Goal: Information Seeking & Learning: Understand process/instructions

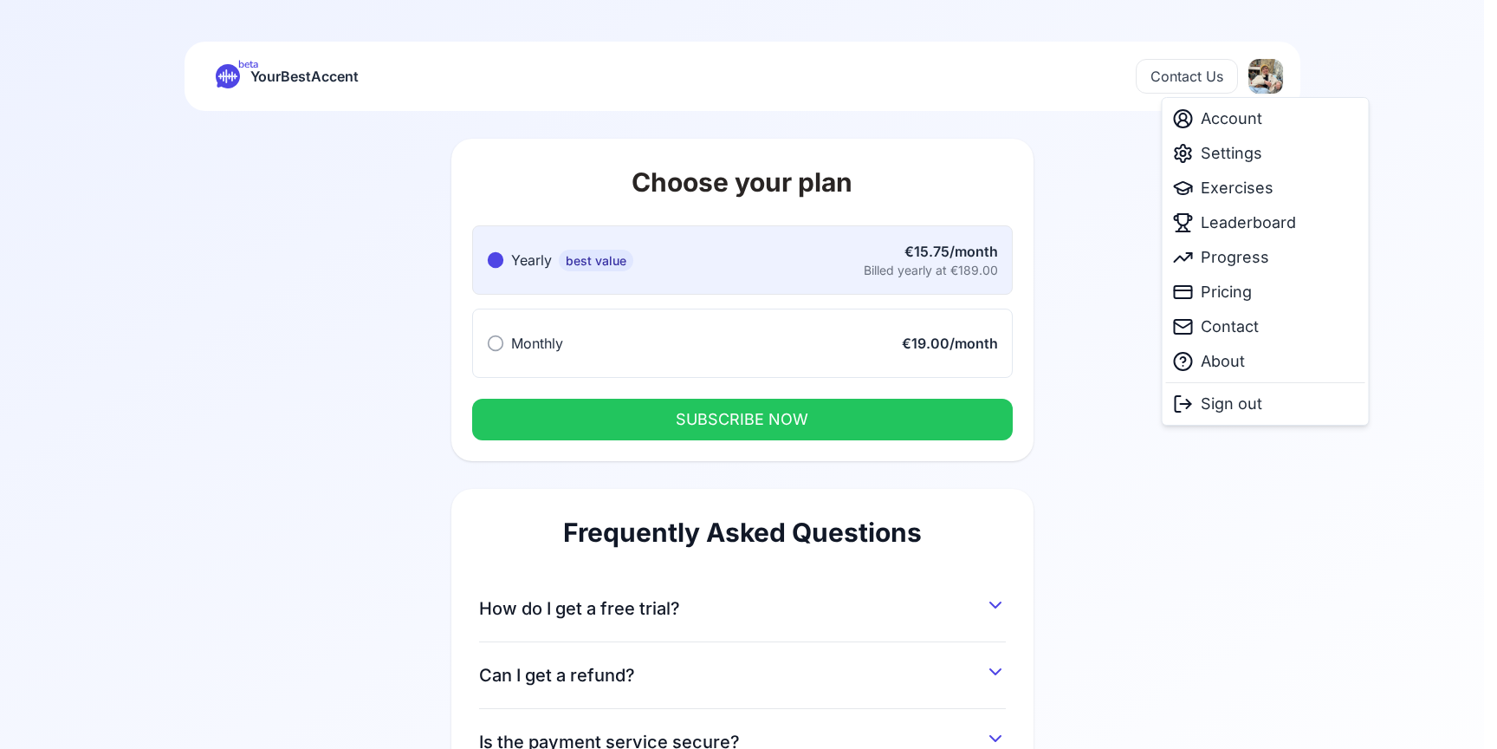
click at [1263, 87] on html "beta YourBestAccent Contact Us Choose your plan Yearly best value Yearly best v…" at bounding box center [748, 374] width 1497 height 749
click at [1240, 158] on span "Settings" at bounding box center [1232, 153] width 62 height 24
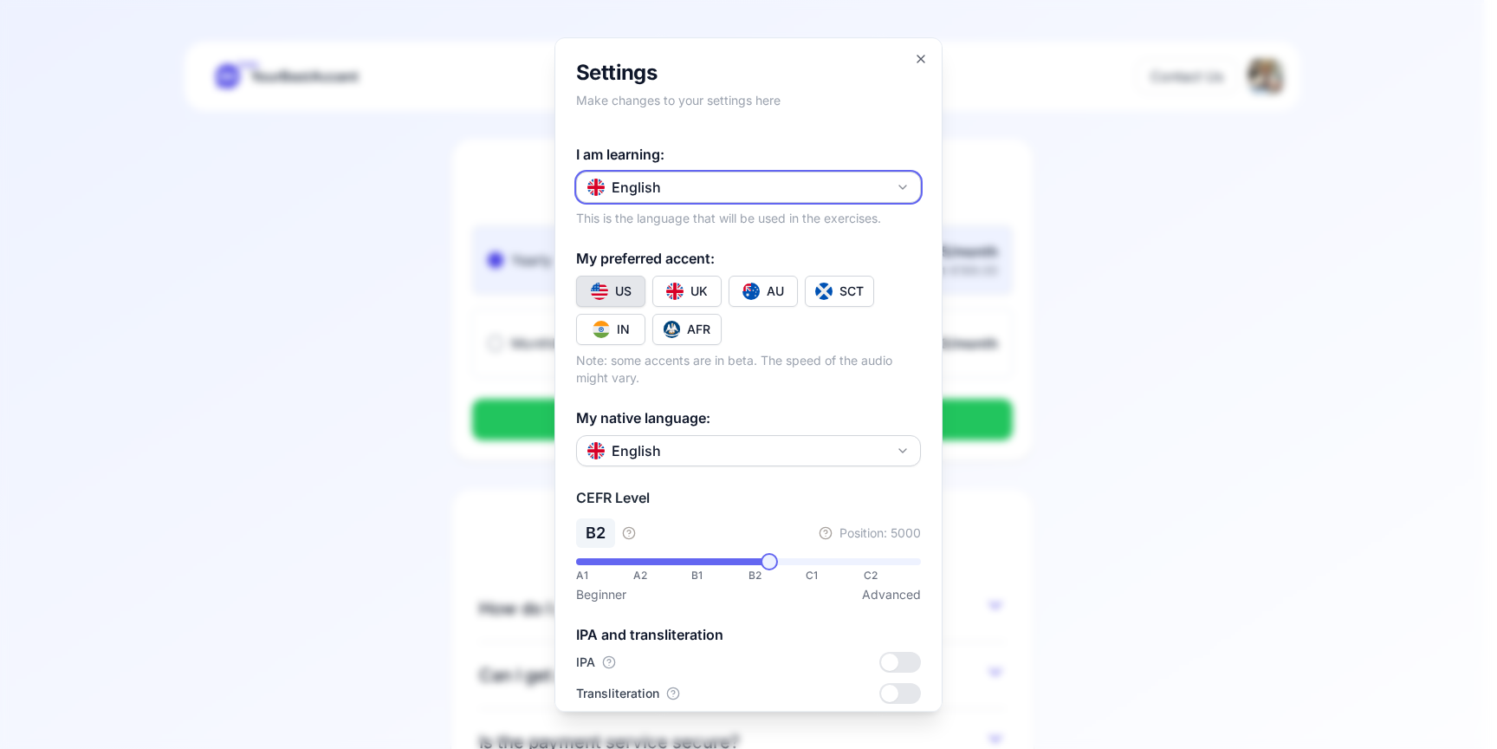
click at [650, 182] on div "English" at bounding box center [624, 187] width 74 height 21
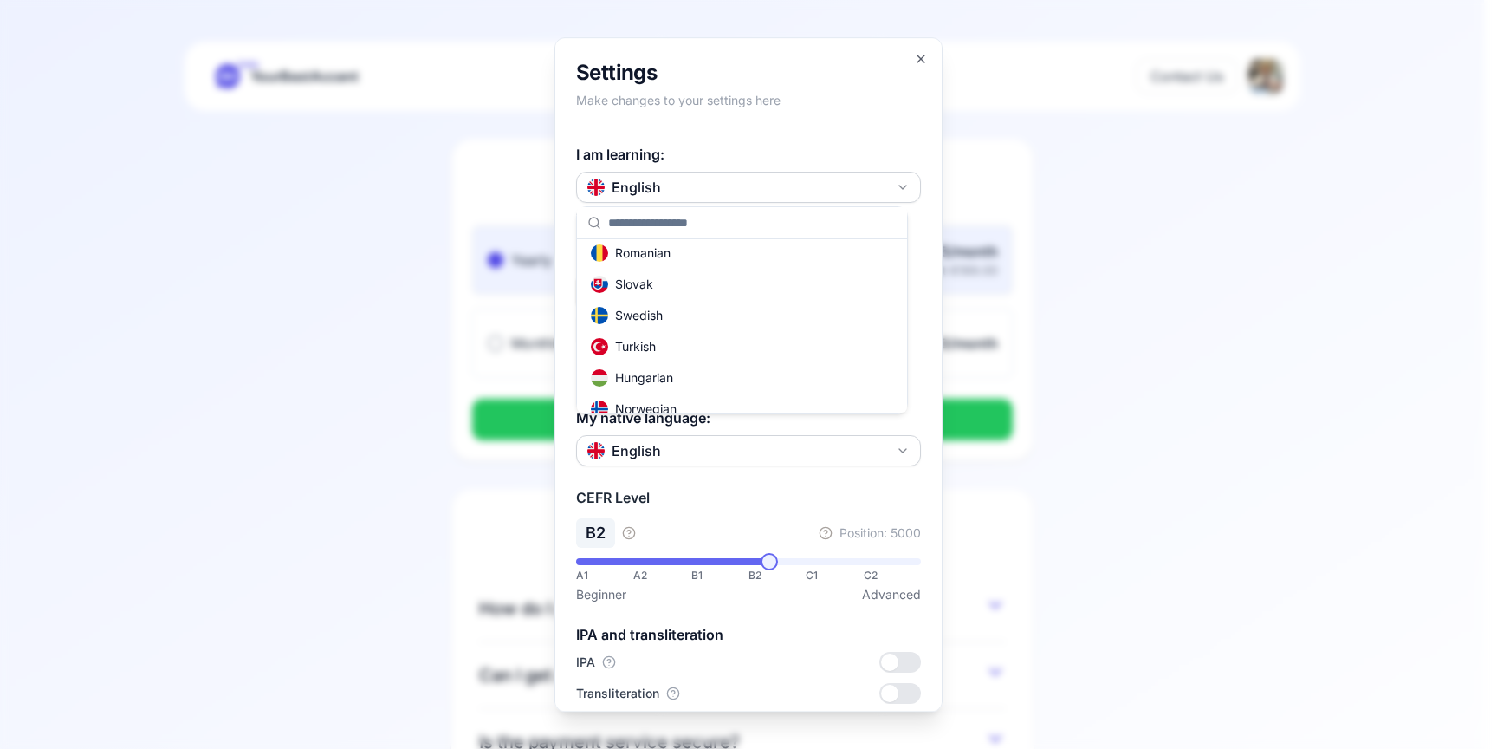
scroll to position [489, 0]
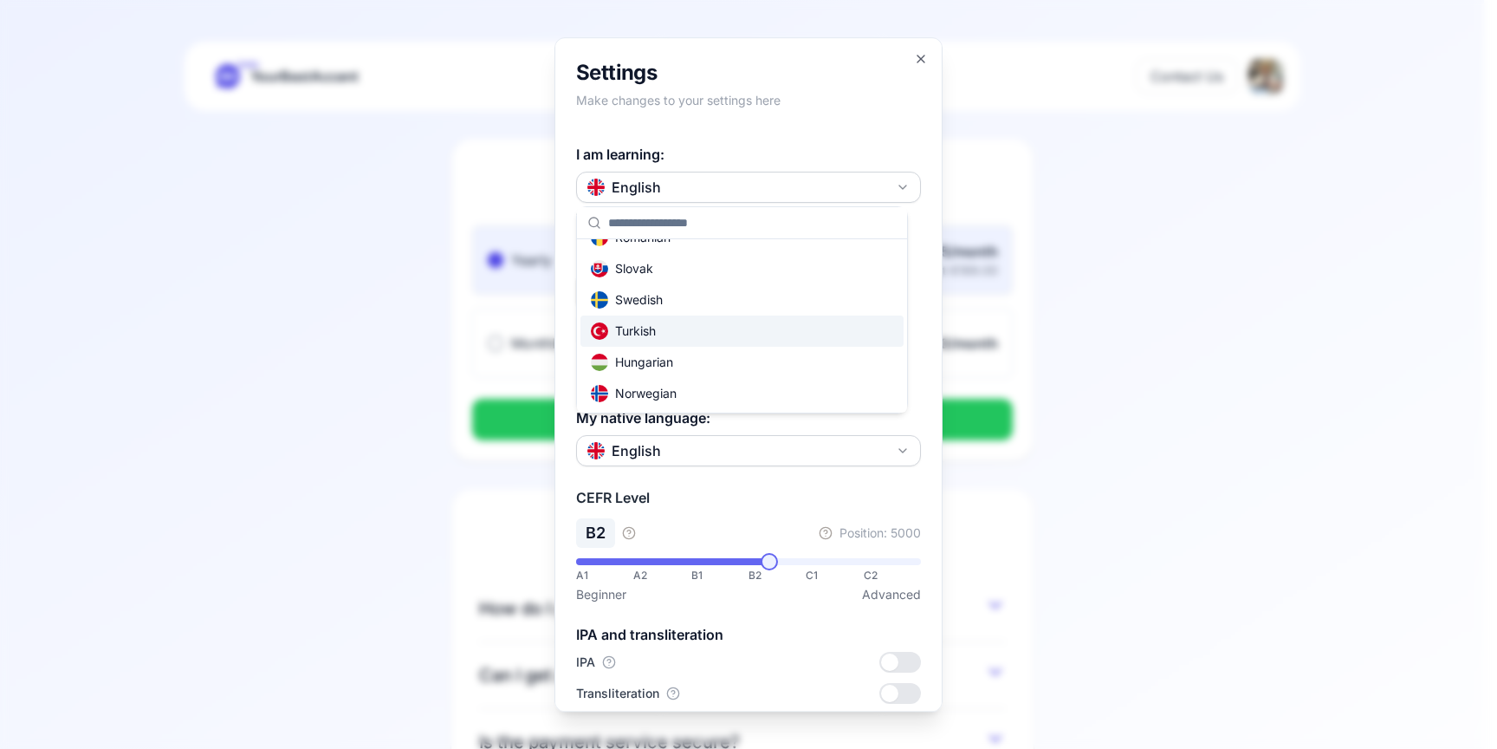
click at [600, 334] on img "Suggestions" at bounding box center [599, 330] width 17 height 17
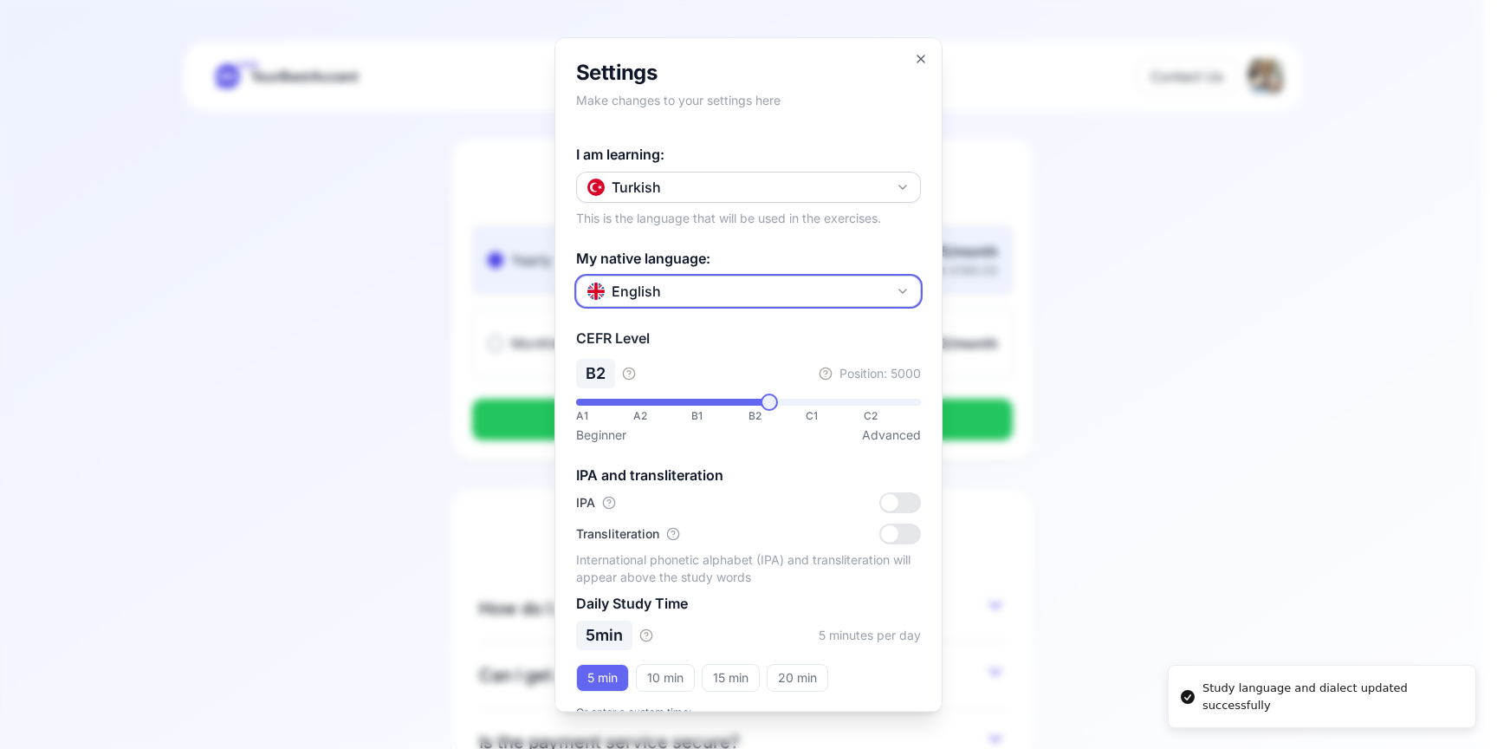
click at [684, 300] on button "English" at bounding box center [748, 290] width 345 height 31
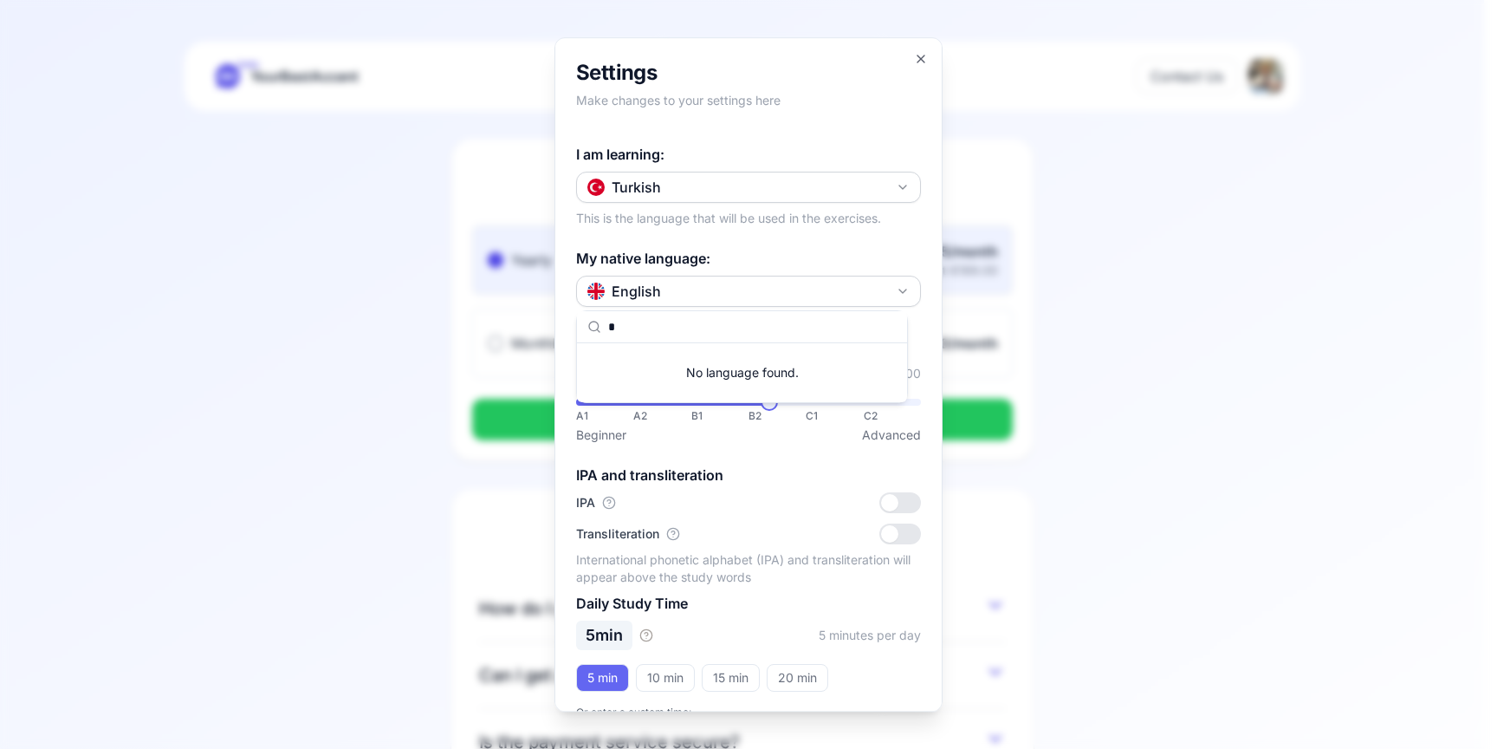
scroll to position [0, 0]
type input "*"
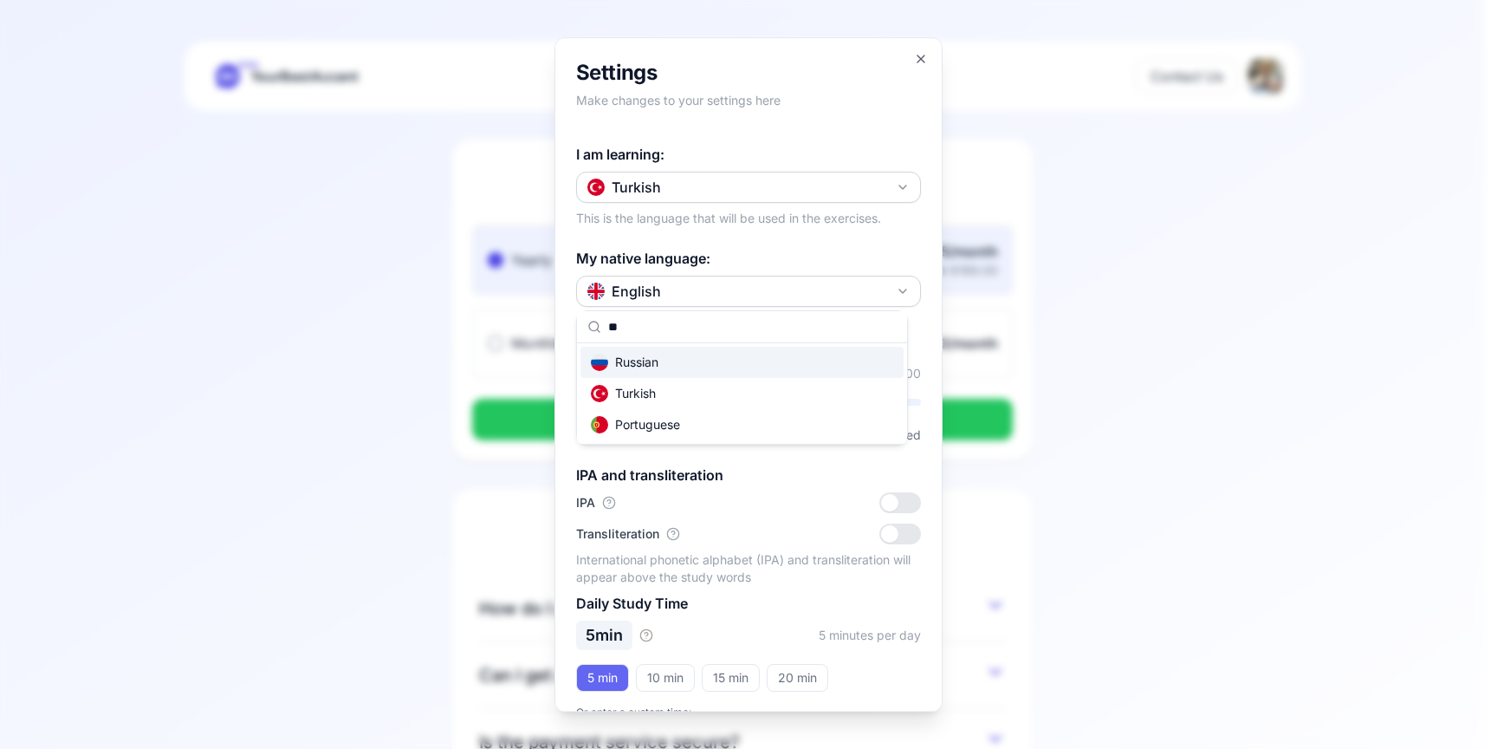
type input "**"
click at [658, 365] on div "Russian" at bounding box center [625, 361] width 68 height 17
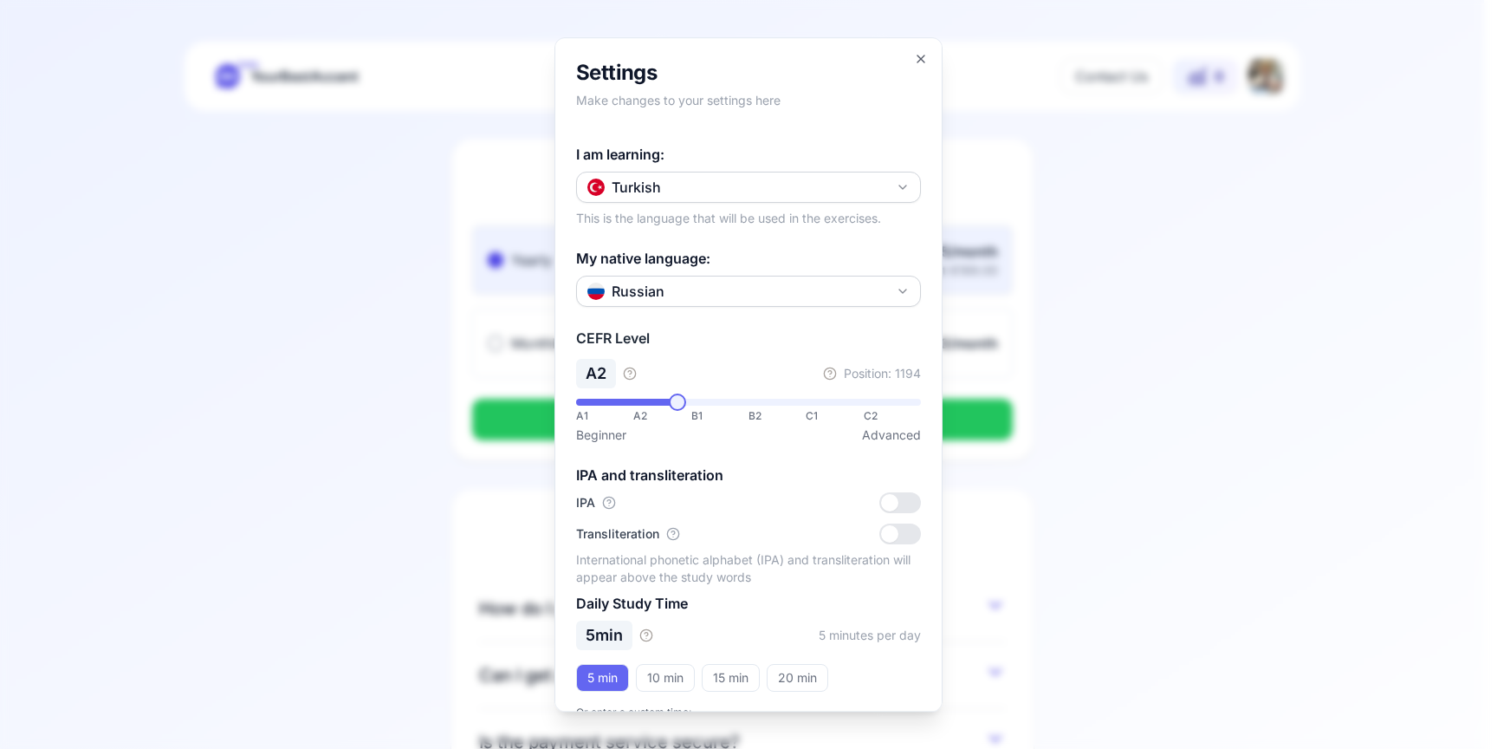
click at [670, 408] on span at bounding box center [677, 401] width 17 height 17
click at [885, 507] on div at bounding box center [900, 502] width 42 height 21
click at [604, 506] on circle "button" at bounding box center [608, 502] width 11 height 11
click at [649, 495] on div "IPA" at bounding box center [748, 502] width 345 height 21
click at [670, 532] on icon "button" at bounding box center [673, 534] width 14 height 14
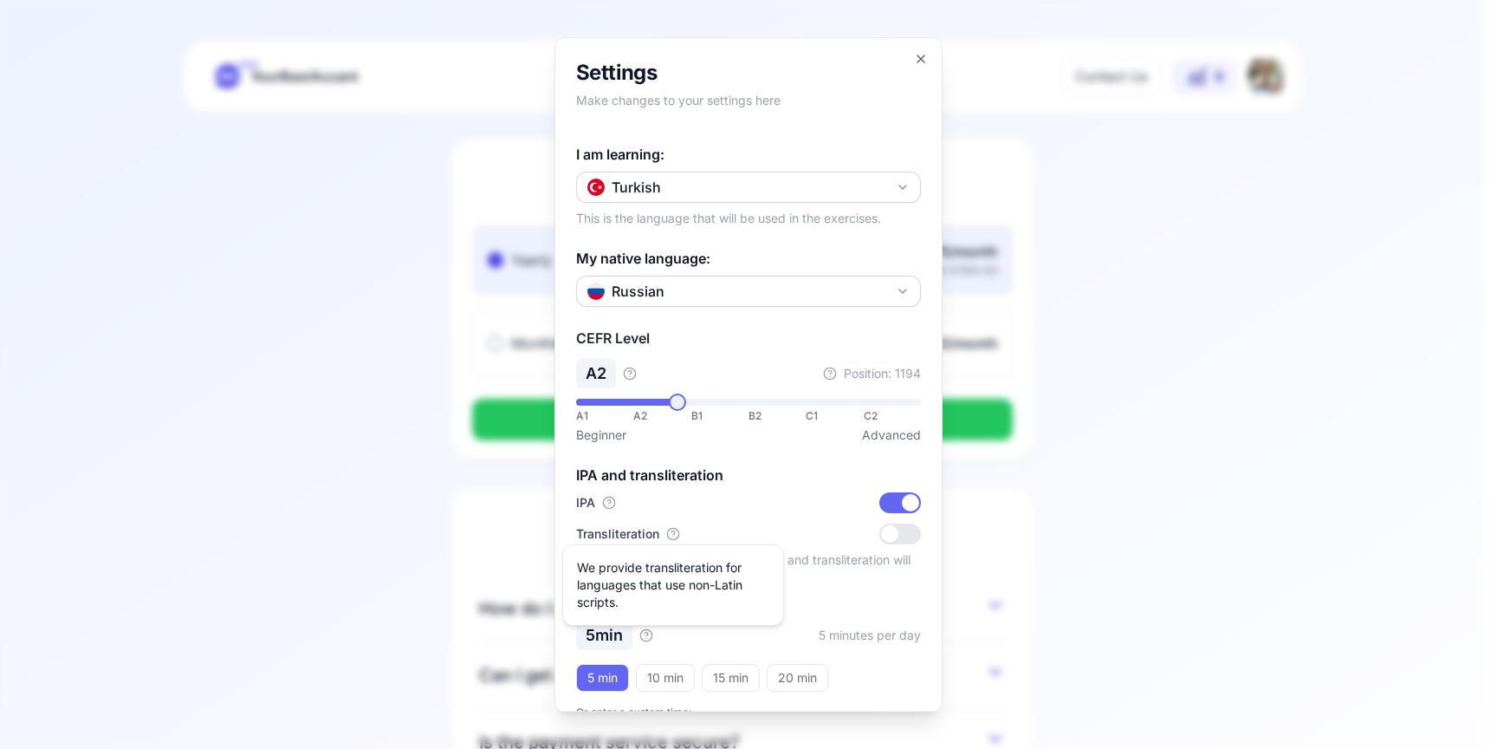
click at [670, 532] on icon "button" at bounding box center [673, 534] width 14 height 14
click at [632, 403] on span at bounding box center [640, 401] width 17 height 17
click at [914, 60] on icon "button" at bounding box center [921, 59] width 14 height 14
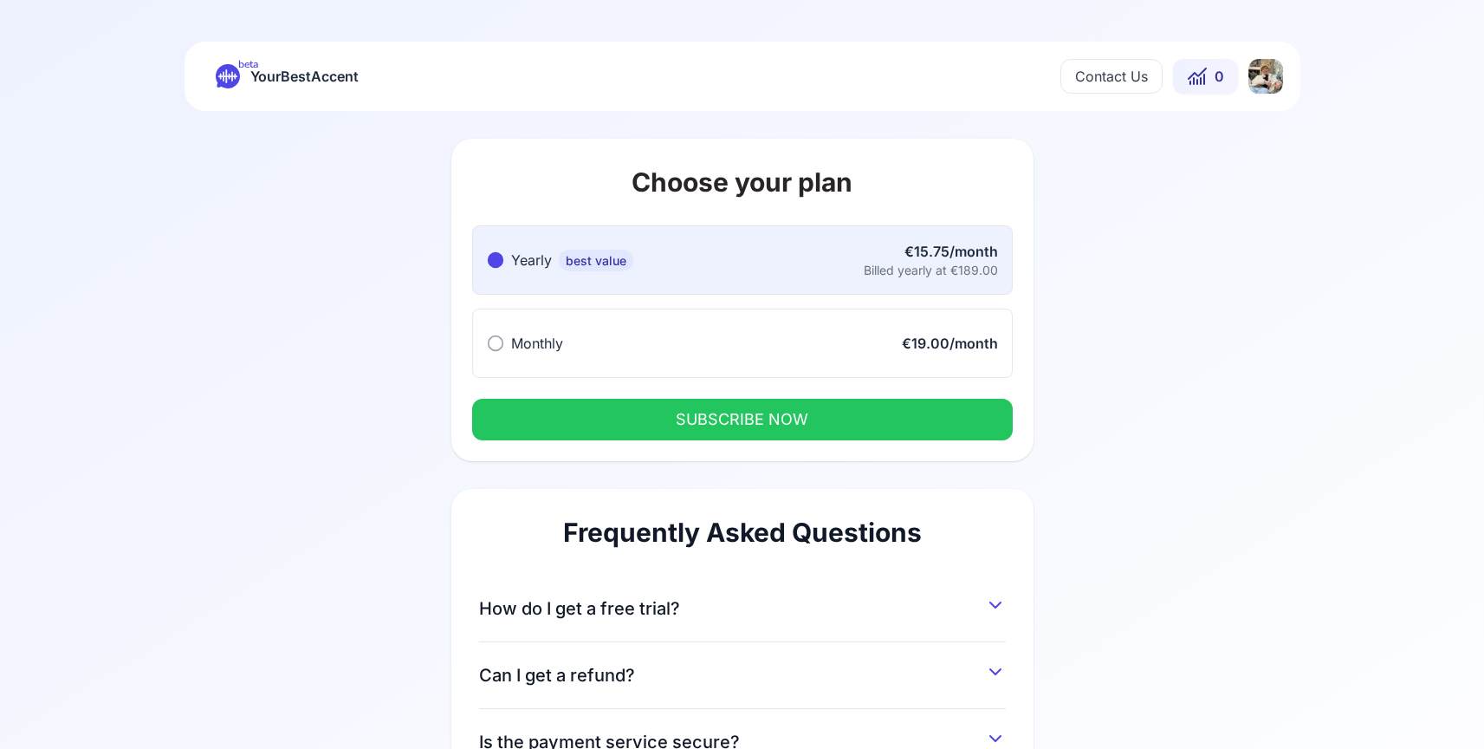
click at [642, 597] on span "How do I get a free trial?" at bounding box center [579, 608] width 201 height 24
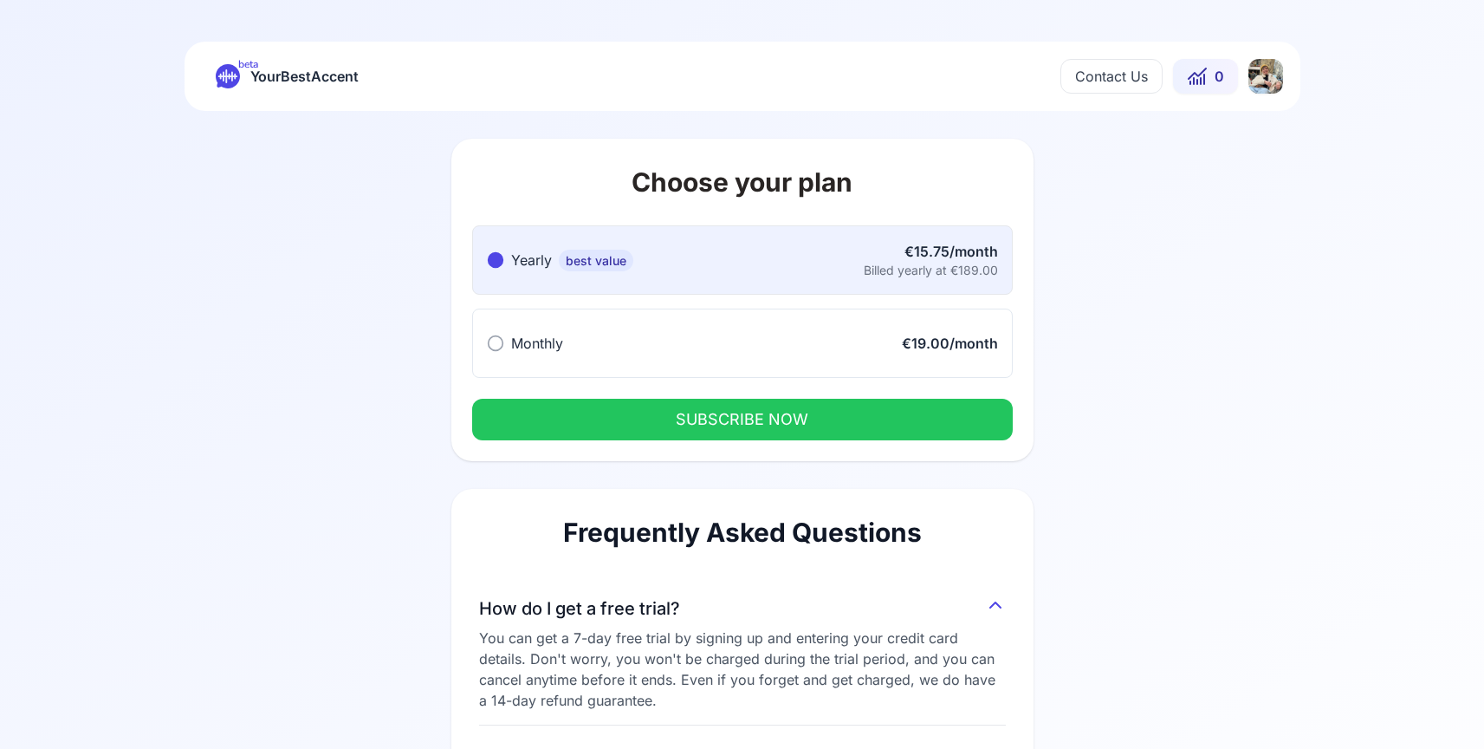
click at [642, 597] on span "How do I get a free trial?" at bounding box center [579, 608] width 201 height 24
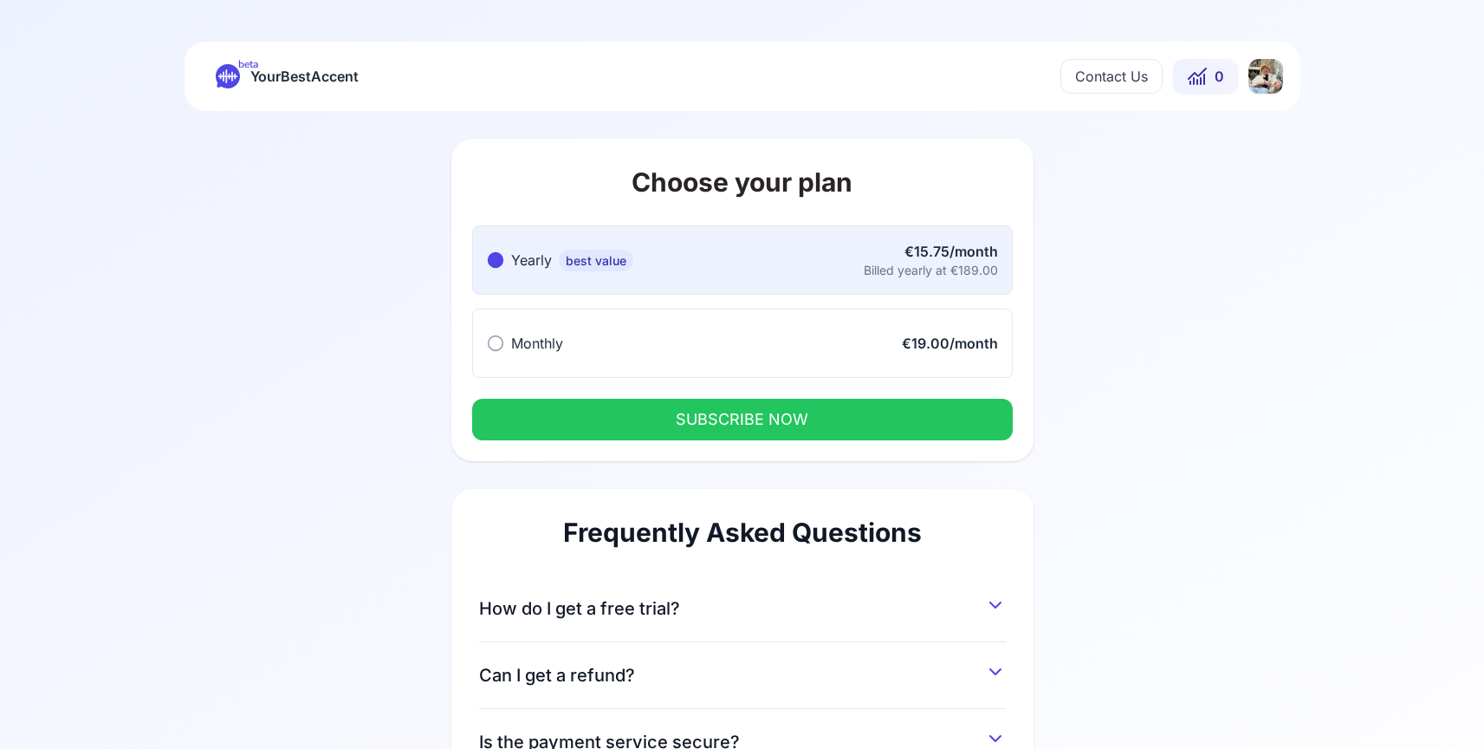
click at [1272, 73] on html "beta YourBestAccent Contact Us 0 Choose your plan Yearly best value Yearly best…" at bounding box center [742, 374] width 1484 height 749
